Goal: Information Seeking & Learning: Understand process/instructions

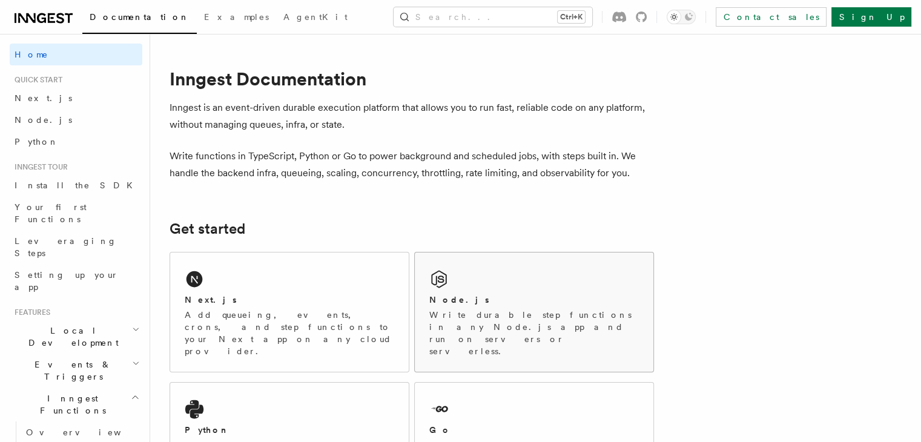
click at [517, 299] on div "Node.js" at bounding box center [535, 300] width 210 height 13
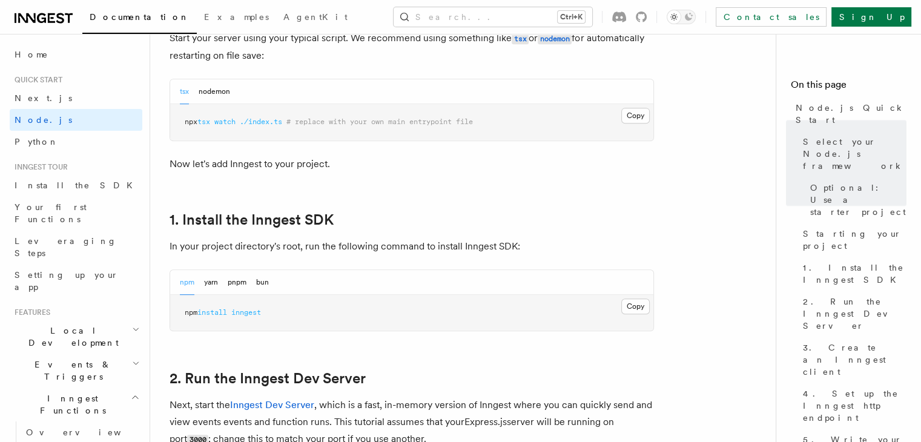
scroll to position [666, 0]
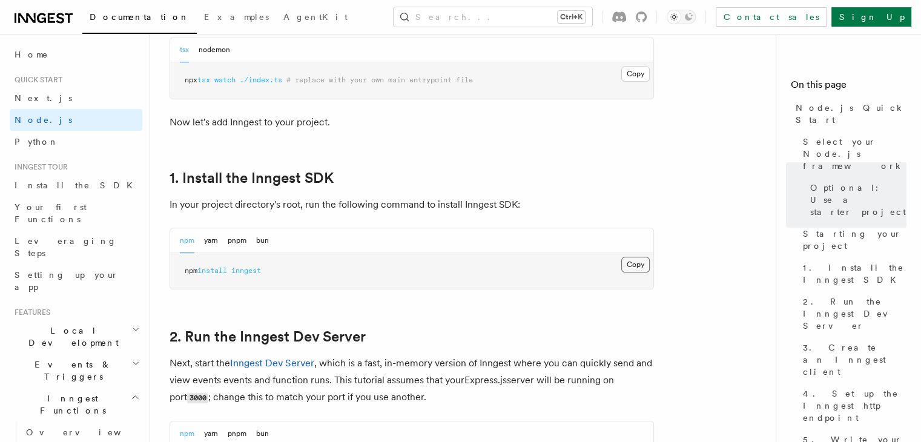
click at [635, 264] on button "Copy Copied" at bounding box center [636, 265] width 28 height 16
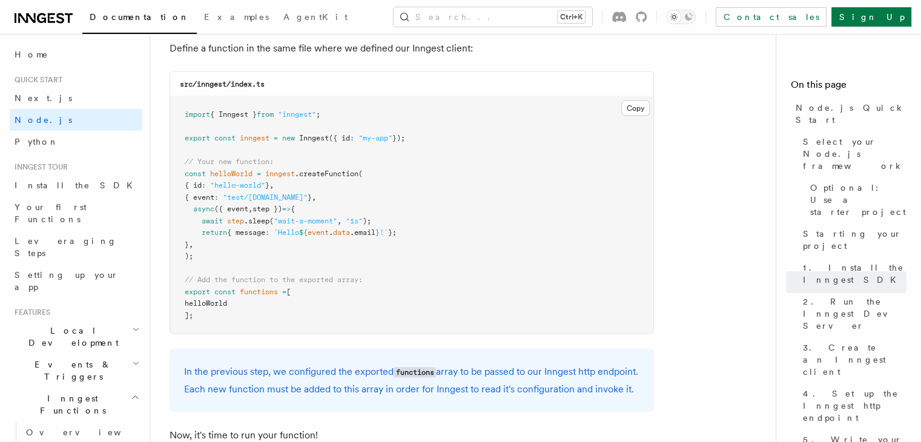
scroll to position [2423, 0]
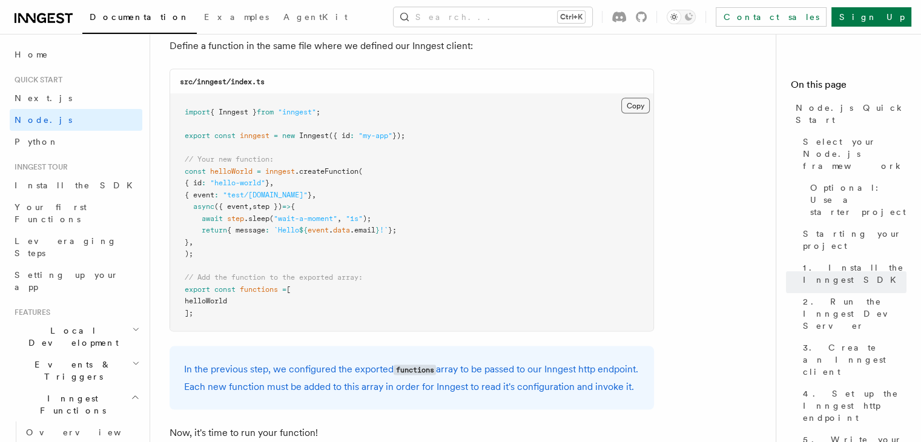
click at [642, 107] on button "Copy Copied" at bounding box center [636, 106] width 28 height 16
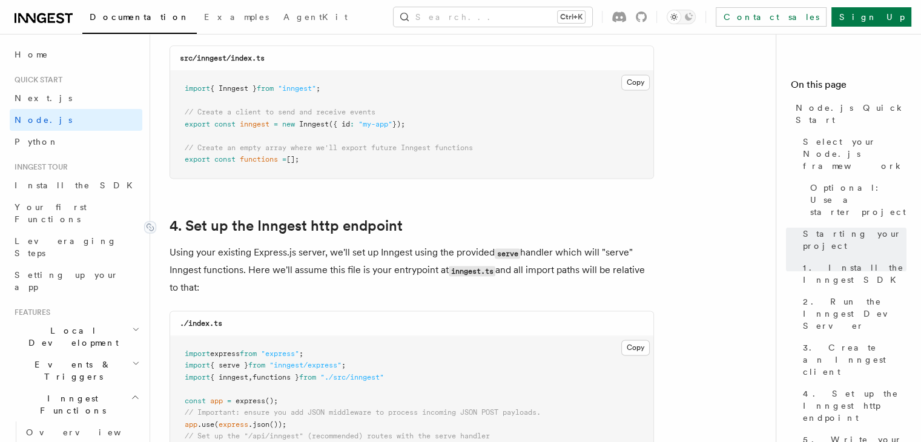
scroll to position [1575, 0]
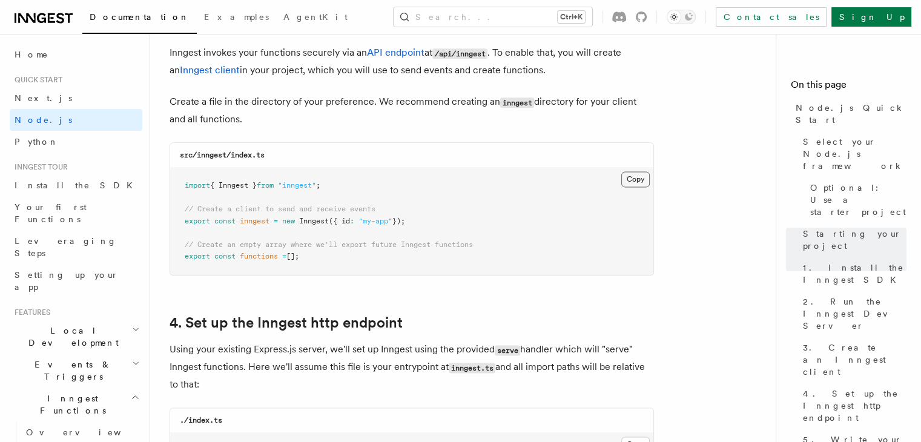
click at [640, 182] on button "Copy Copied" at bounding box center [636, 179] width 28 height 16
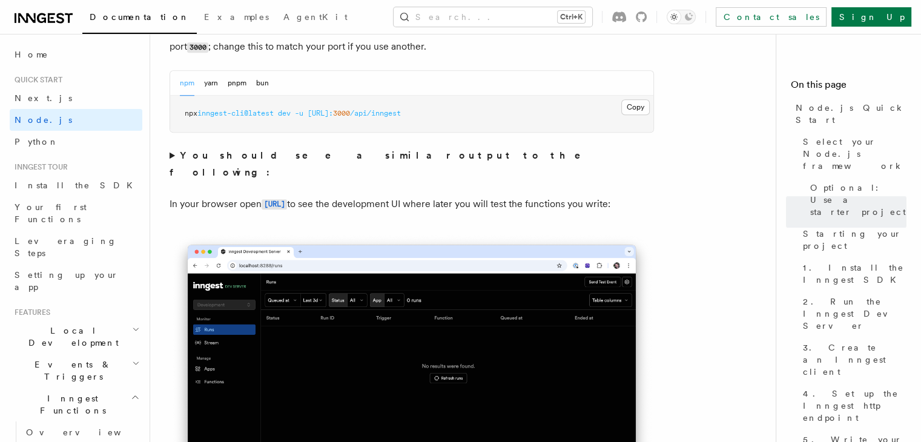
scroll to position [1151, 0]
